Goal: Find specific page/section: Find specific page/section

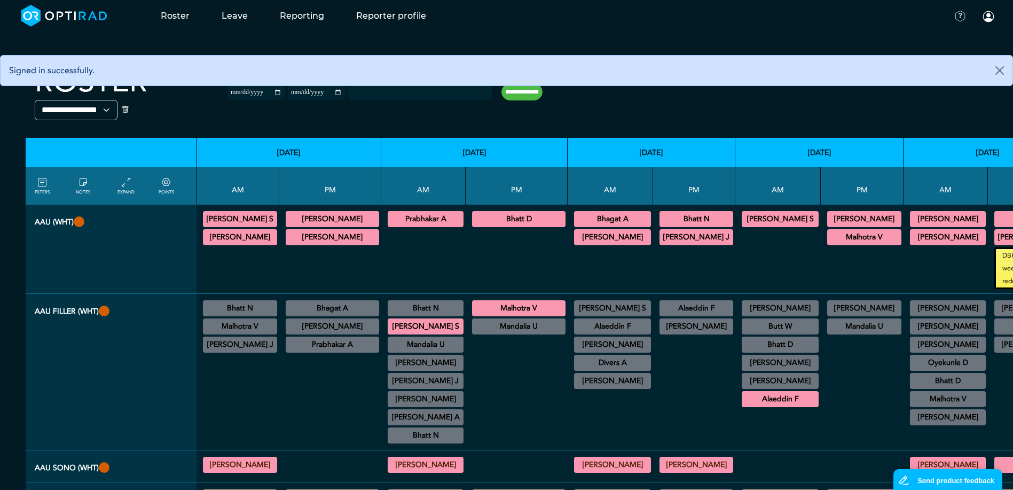
click at [477, 254] on div at bounding box center [516, 259] width 93 height 60
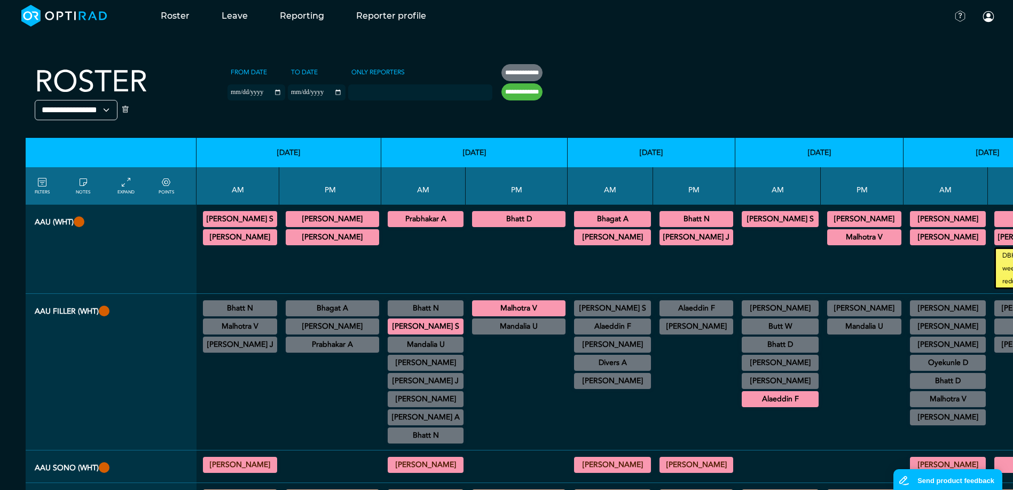
click at [742, 267] on div at bounding box center [777, 259] width 77 height 60
click at [825, 365] on div at bounding box center [862, 390] width 74 height 109
click at [825, 352] on div at bounding box center [862, 390] width 74 height 109
click at [825, 364] on div at bounding box center [862, 390] width 74 height 109
click at [825, 375] on div at bounding box center [862, 390] width 74 height 109
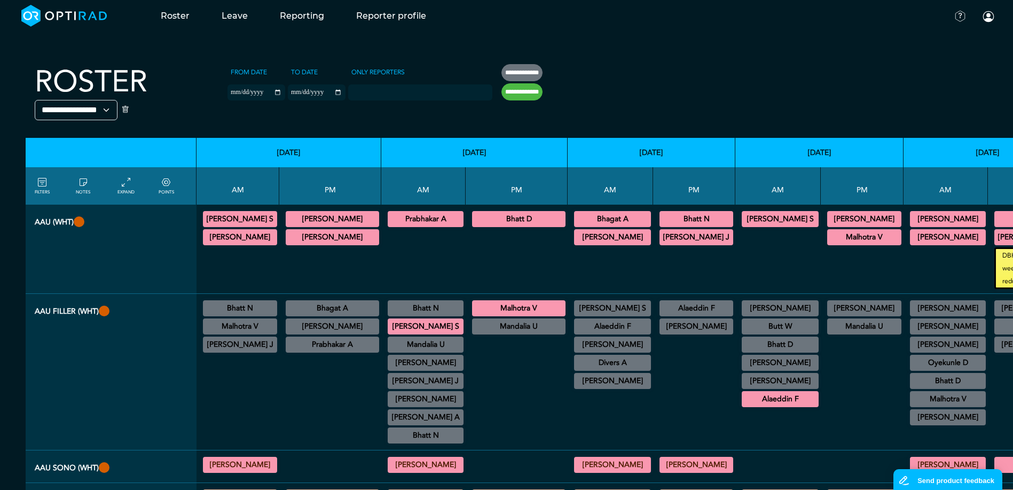
click at [825, 408] on div at bounding box center [862, 390] width 74 height 109
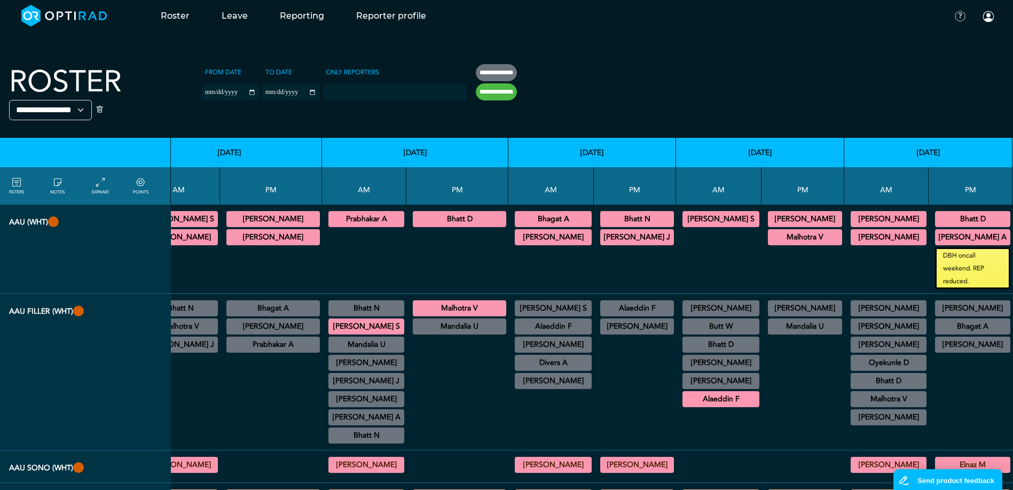
scroll to position [0, 30]
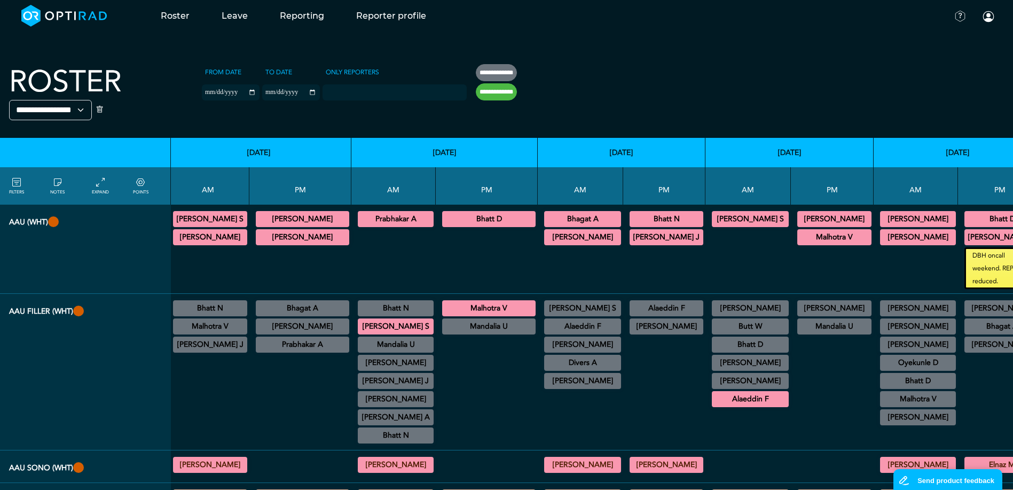
drag, startPoint x: 732, startPoint y: 489, endPoint x: 681, endPoint y: 489, distance: 50.7
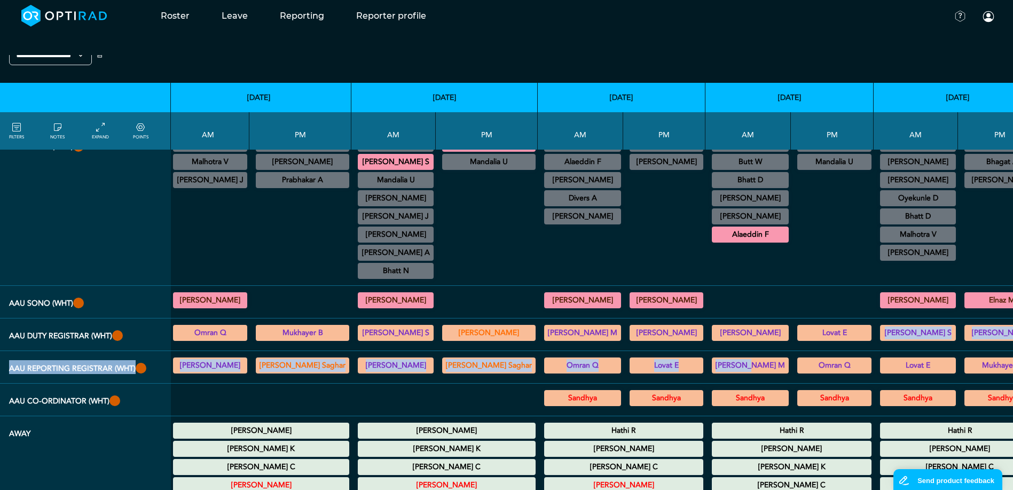
scroll to position [322, 30]
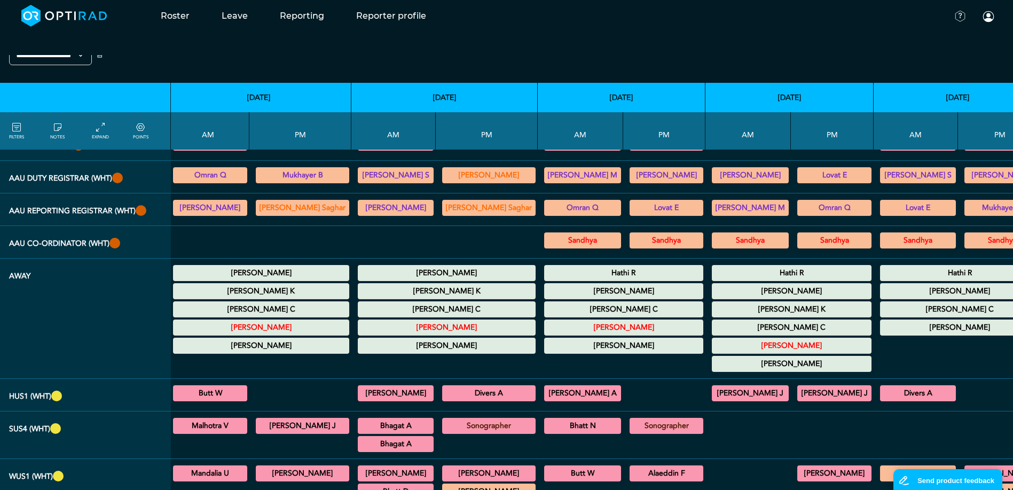
click at [538, 364] on td "Hathi R Study Leave 00:00 - 23:59 [PERSON_NAME] Maternity Leave 00:00 - 23:59 […" at bounding box center [622, 318] width 168 height 120
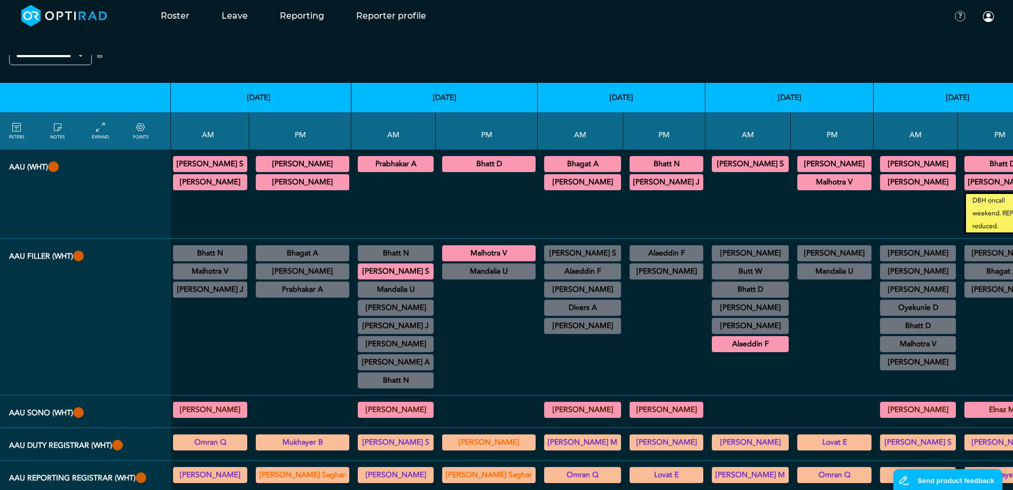
scroll to position [0, 30]
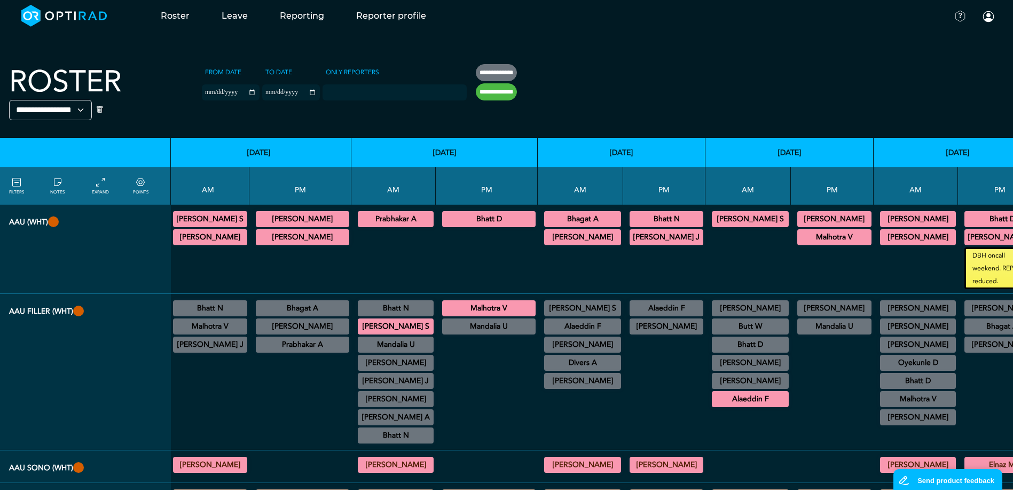
click at [627, 387] on div at bounding box center [664, 390] width 74 height 109
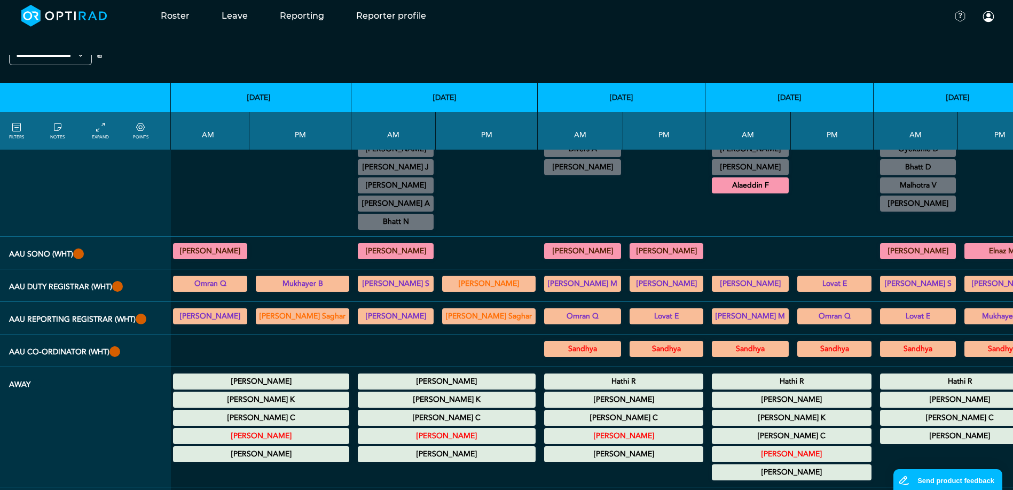
scroll to position [214, 0]
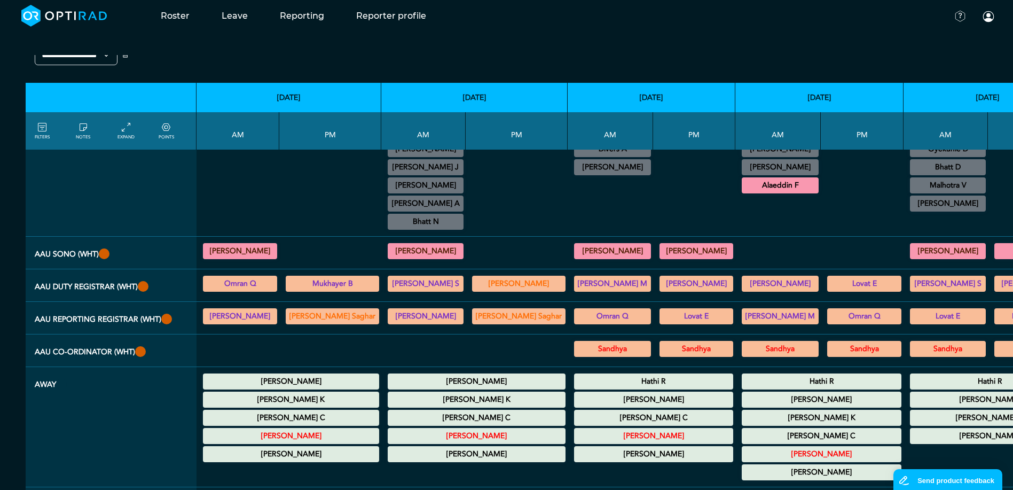
click at [385, 342] on div at bounding box center [423, 349] width 76 height 23
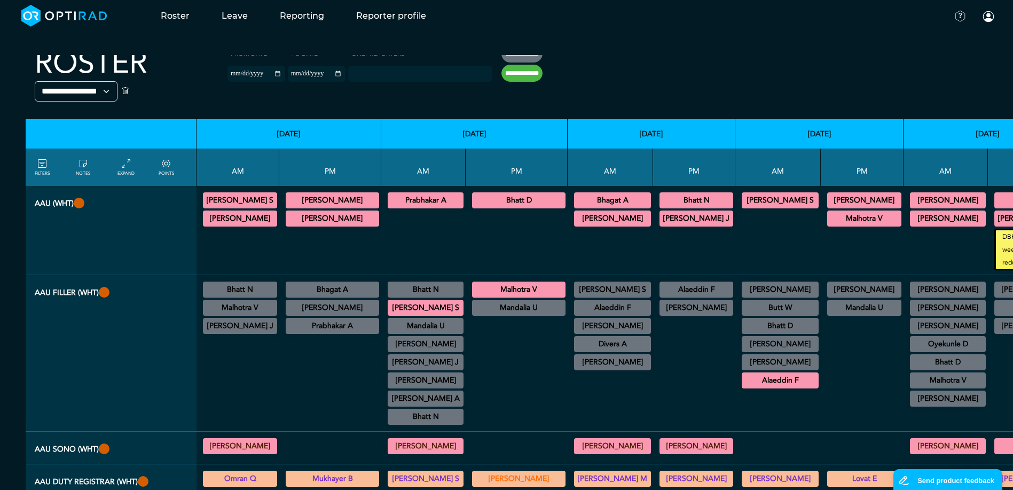
scroll to position [0, 0]
